Goal: Task Accomplishment & Management: Complete application form

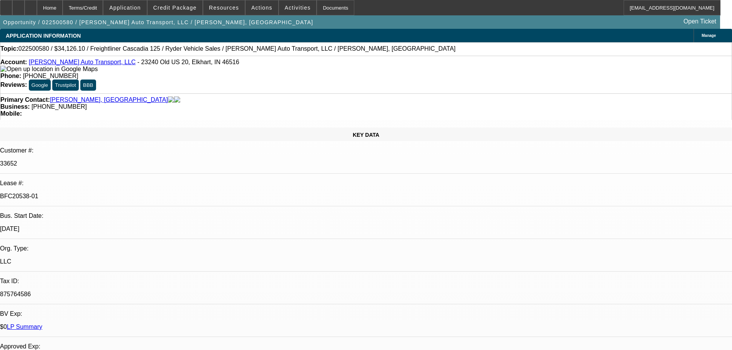
select select "0"
select select "2"
select select "0"
select select "2"
select select "0"
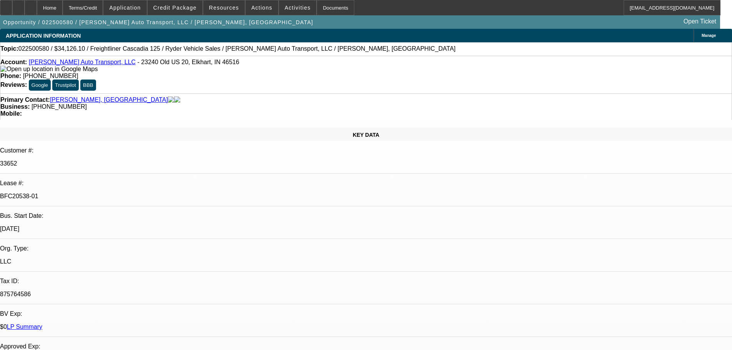
select select "2"
select select "0"
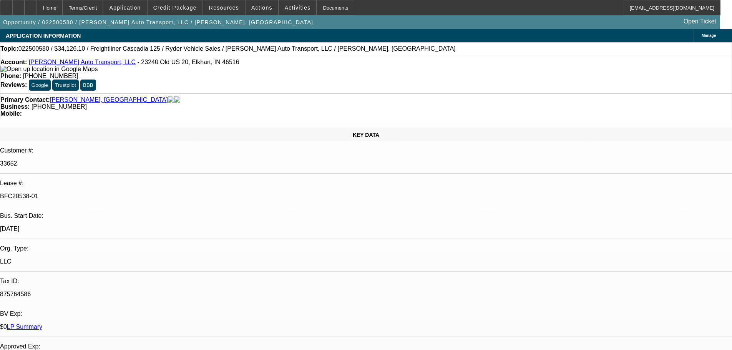
select select "1"
select select "2"
select select "6"
select select "1"
select select "2"
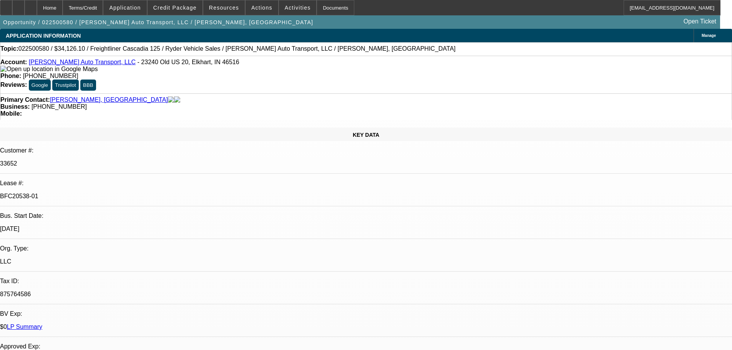
select select "6"
select select "1"
select select "2"
select select "6"
select select "1"
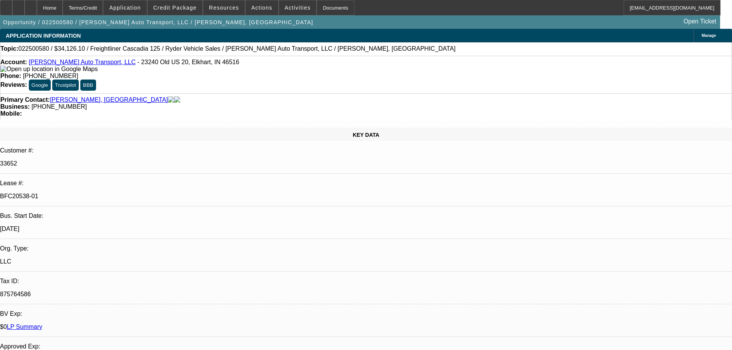
select select "2"
select select "6"
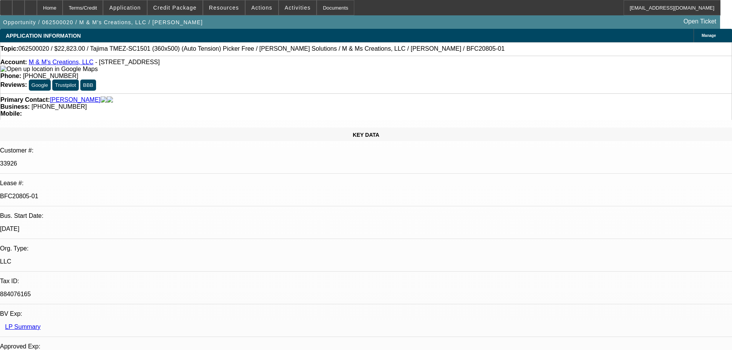
select select "0"
select select "2"
select select "0"
select select "6"
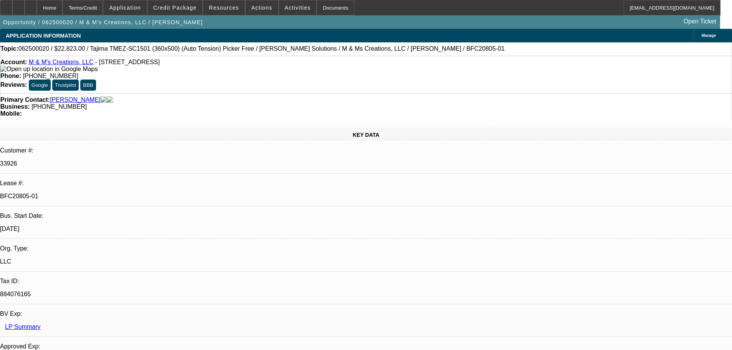
select select "0"
select select "2"
select select "0"
select select "6"
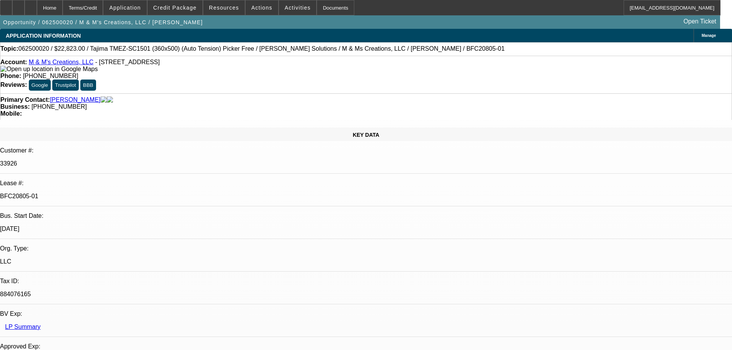
select select "0"
select select "2"
select select "0"
select select "6"
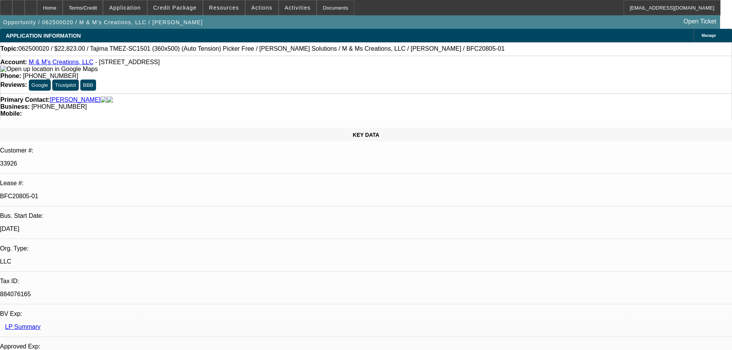
select select "0"
select select "2"
select select "0"
select select "6"
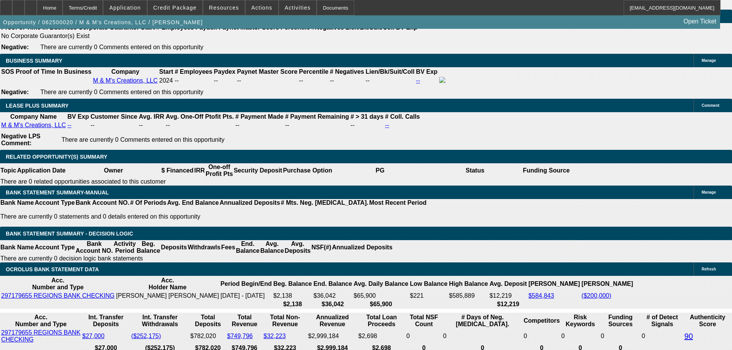
scroll to position [1403, 0]
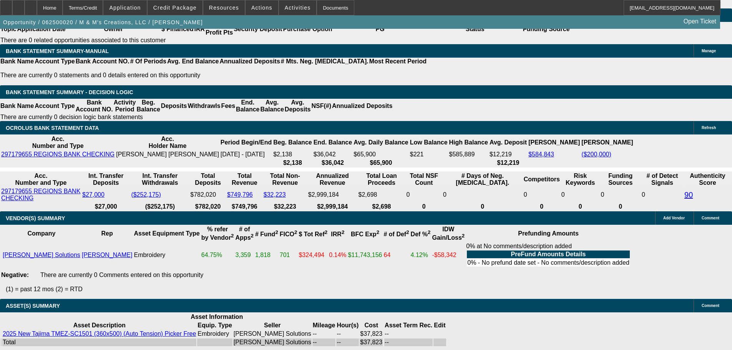
select select "3"
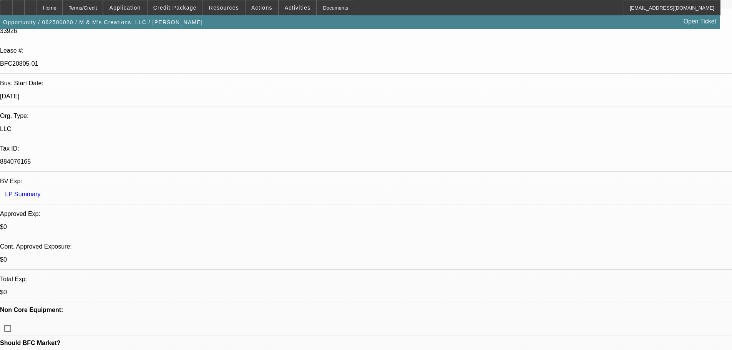
scroll to position [230, 0]
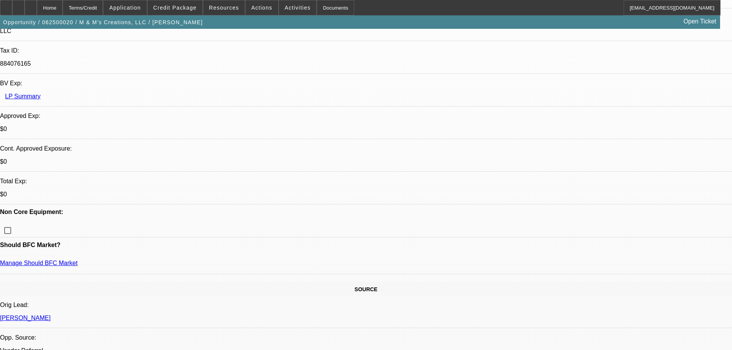
type textarea "HERE THE REAPPROVAL ON THIS ONE WITH 43% UPFRONT- THANKS"
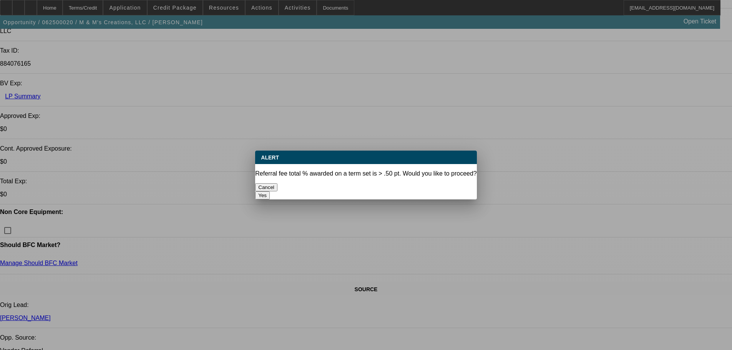
scroll to position [0, 0]
click at [270, 191] on button "Yes" at bounding box center [262, 195] width 15 height 8
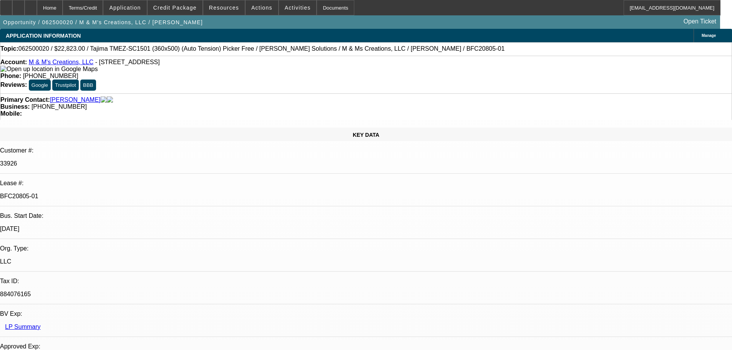
scroll to position [230, 0]
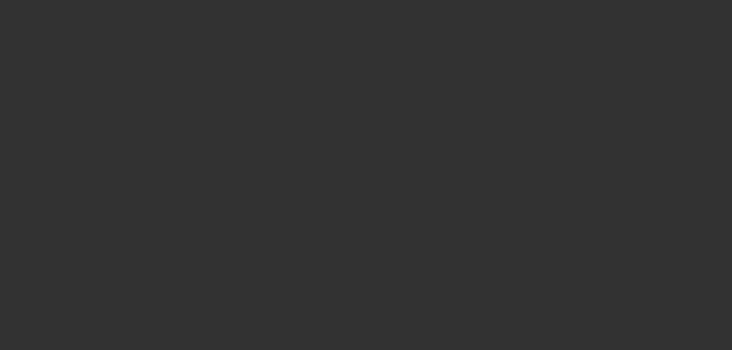
scroll to position [0, 0]
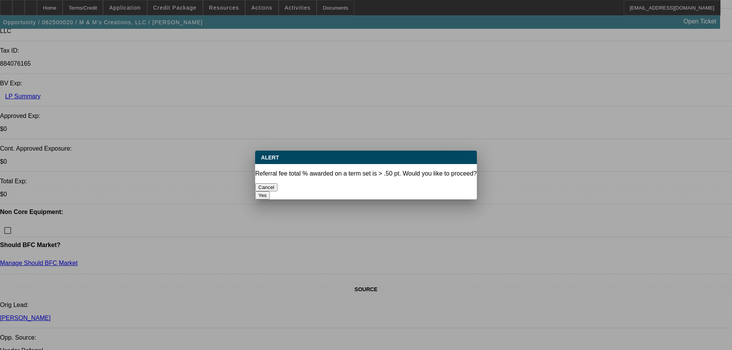
click at [270, 191] on button "Yes" at bounding box center [262, 195] width 15 height 8
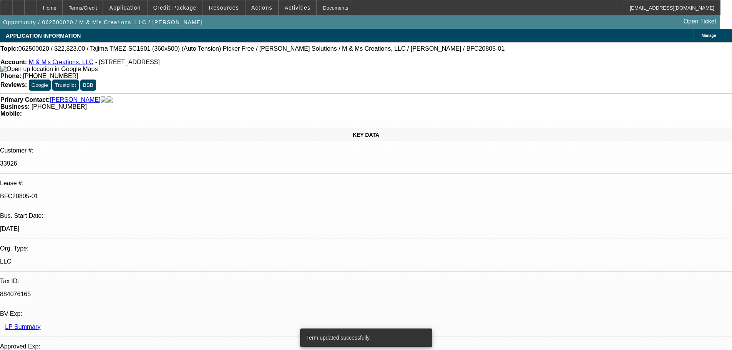
select select "0"
select select "2"
select select "0"
select select "6"
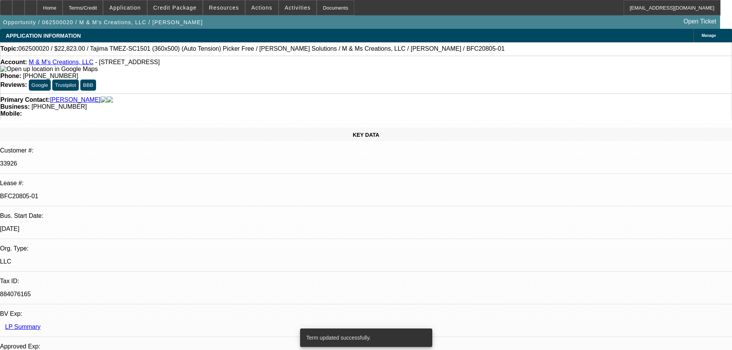
select select "0"
select select "2"
select select "0"
select select "6"
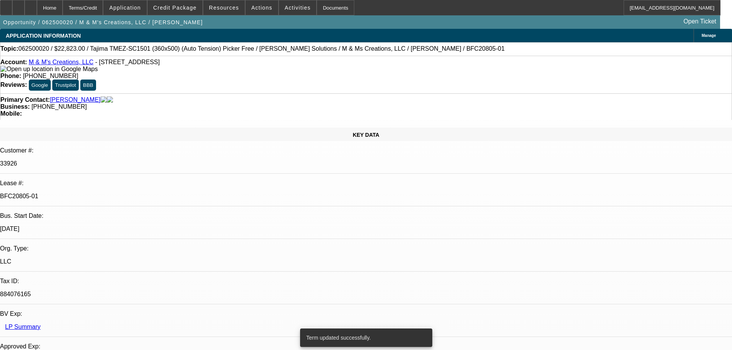
select select "0"
select select "2"
select select "0"
select select "6"
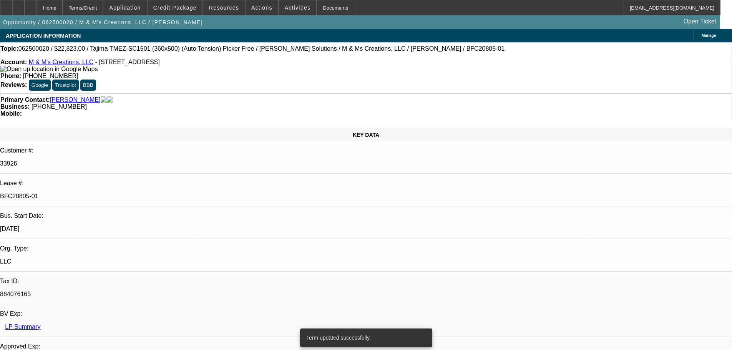
select select "0"
select select "2"
select select "0"
select select "6"
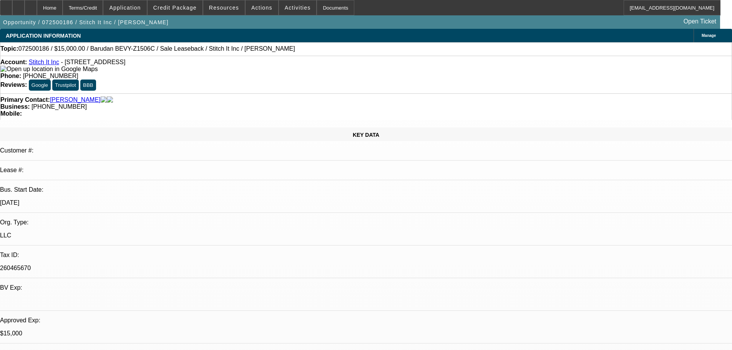
select select "0"
select select "2"
select select "0"
select select "6"
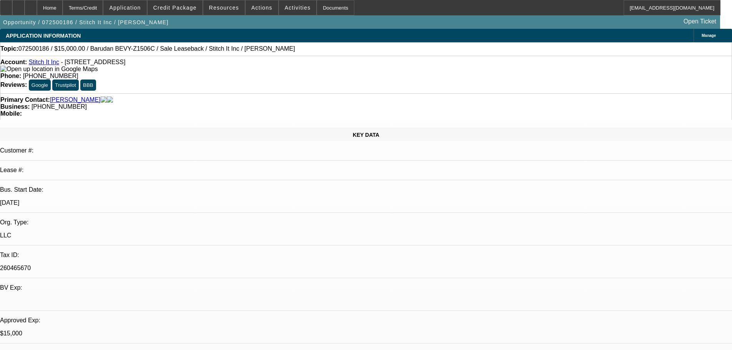
select select "0"
select select "2"
select select "0"
select select "6"
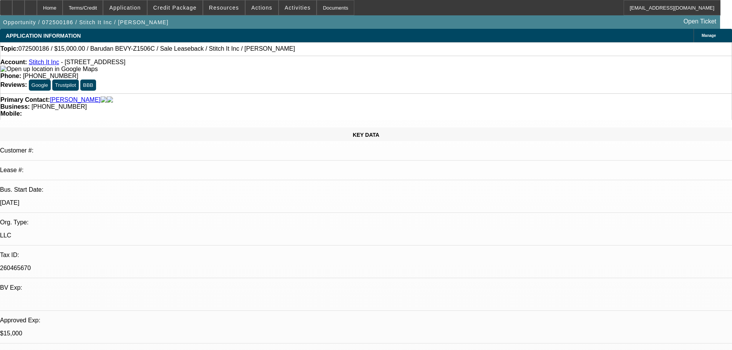
select select "0"
select select "2"
select select "0"
select select "6"
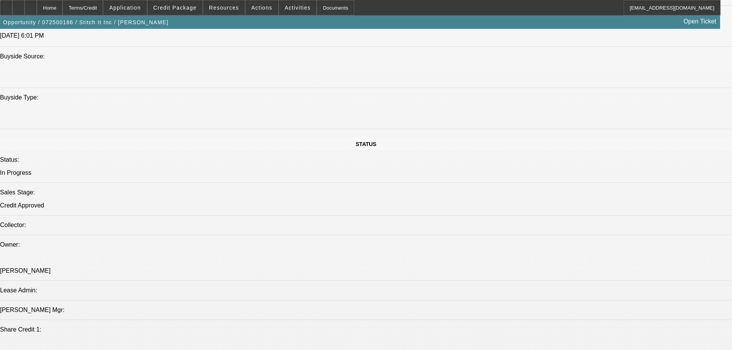
scroll to position [730, 0]
